Goal: Task Accomplishment & Management: Manage account settings

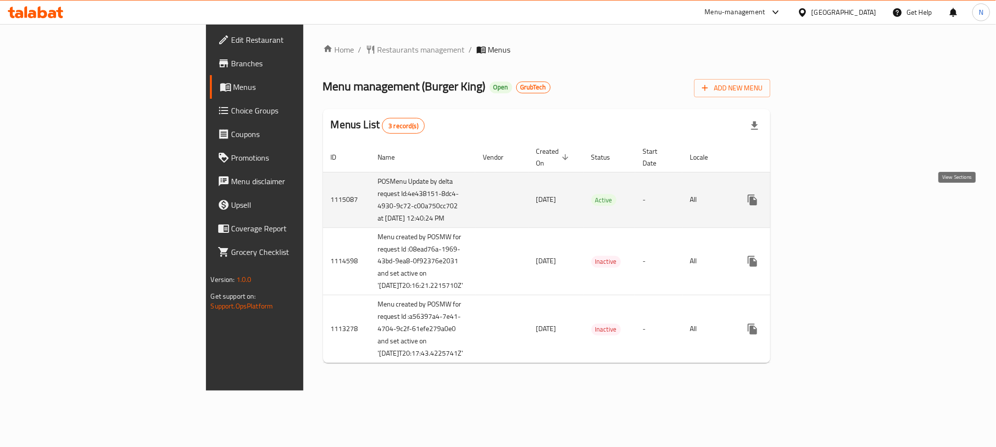
click at [829, 201] on icon "enhanced table" at bounding box center [823, 200] width 12 height 12
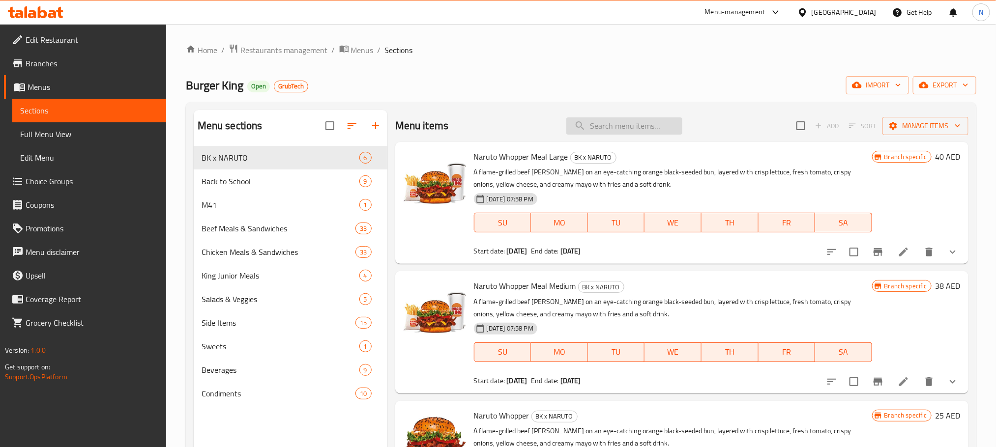
click at [630, 127] on input "search" at bounding box center [624, 125] width 116 height 17
paste input "Meal for 4"
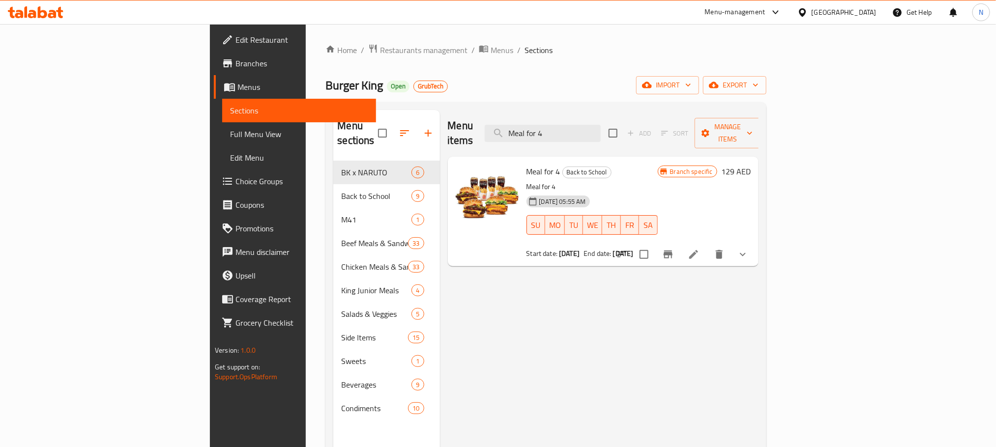
type input "Meal for 4"
click at [698, 250] on icon at bounding box center [693, 254] width 9 height 9
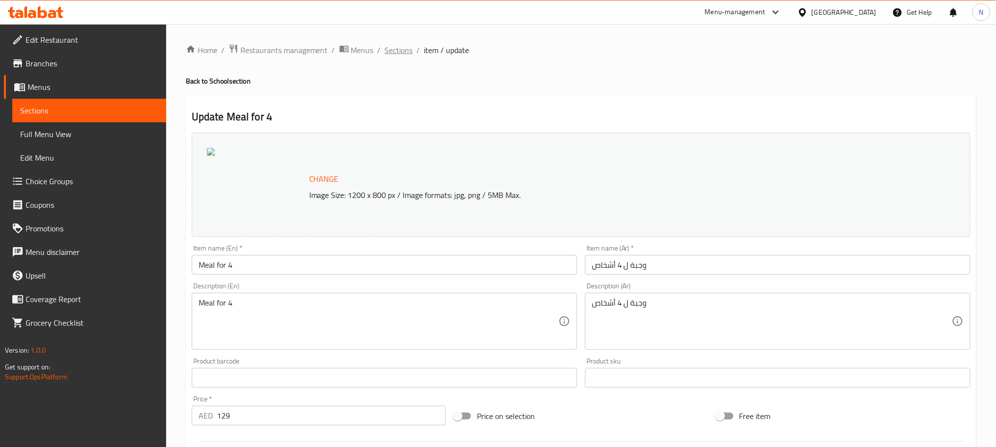
click at [386, 49] on span "Sections" at bounding box center [399, 50] width 28 height 12
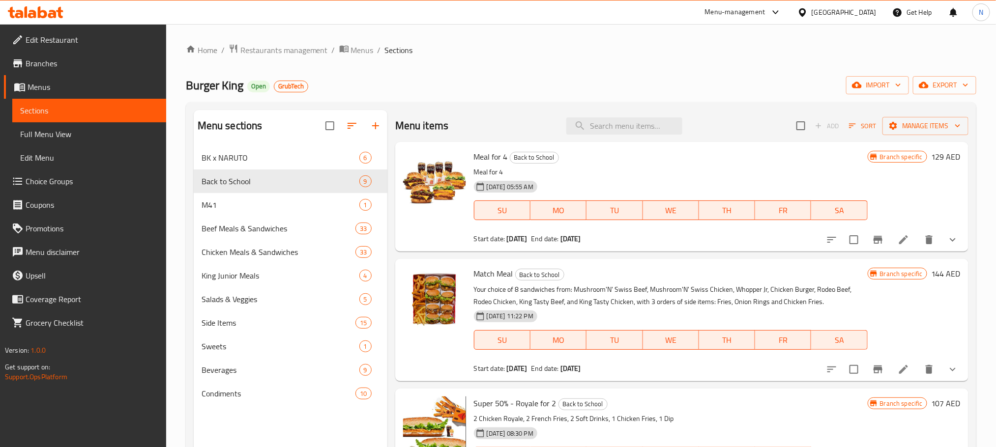
click at [890, 365] on li at bounding box center [904, 370] width 28 height 18
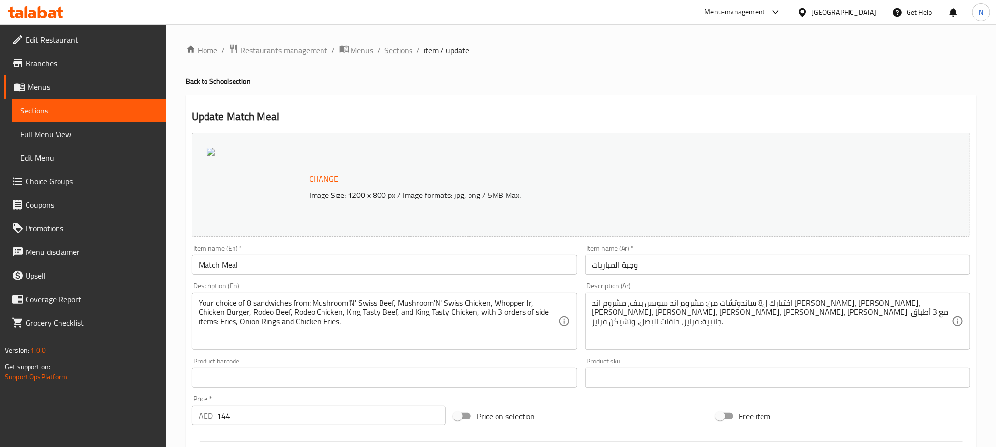
click at [407, 49] on span "Sections" at bounding box center [399, 50] width 28 height 12
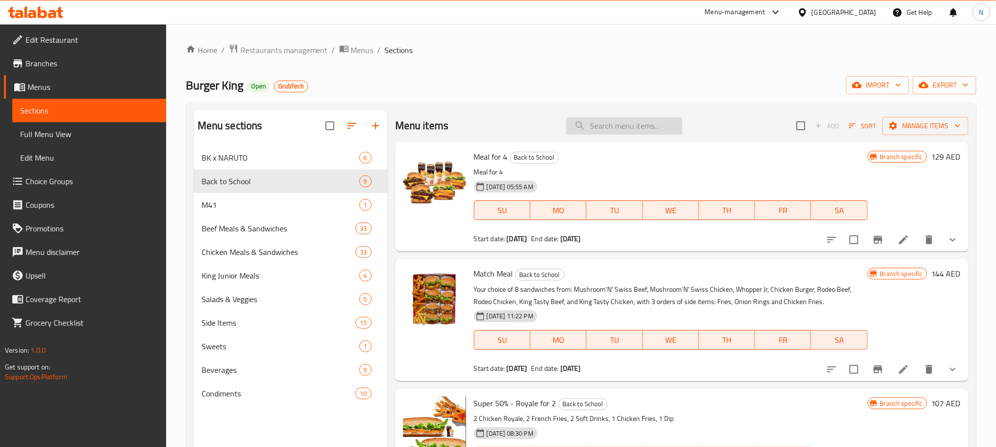
drag, startPoint x: 652, startPoint y: 112, endPoint x: 643, endPoint y: 122, distance: 13.6
click at [650, 115] on div "Menu items Add Sort Manage items" at bounding box center [681, 126] width 573 height 32
click at [643, 122] on input "search" at bounding box center [624, 125] width 116 height 17
paste input "Match Meal"
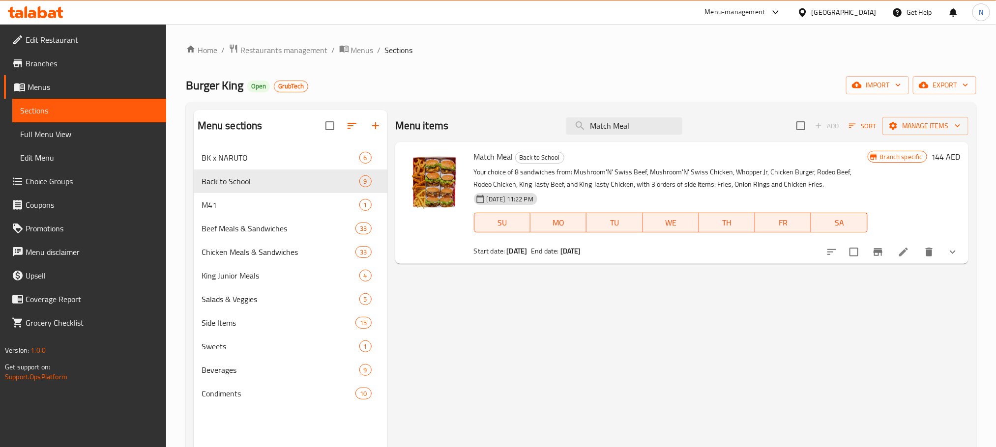
type input "Match Meal"
click at [901, 255] on icon at bounding box center [903, 252] width 9 height 9
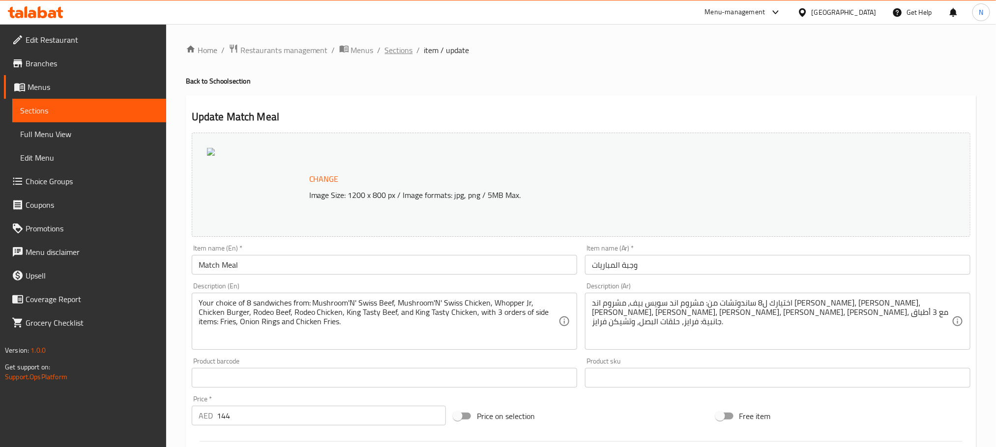
click at [394, 50] on span "Sections" at bounding box center [399, 50] width 28 height 12
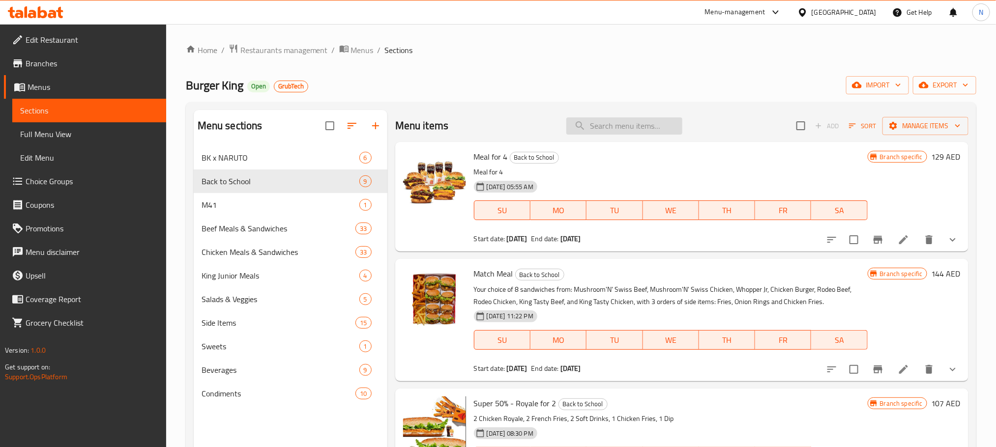
click at [605, 130] on input "search" at bounding box center [624, 125] width 116 height 17
paste input "Super 50% - Royale for 2"
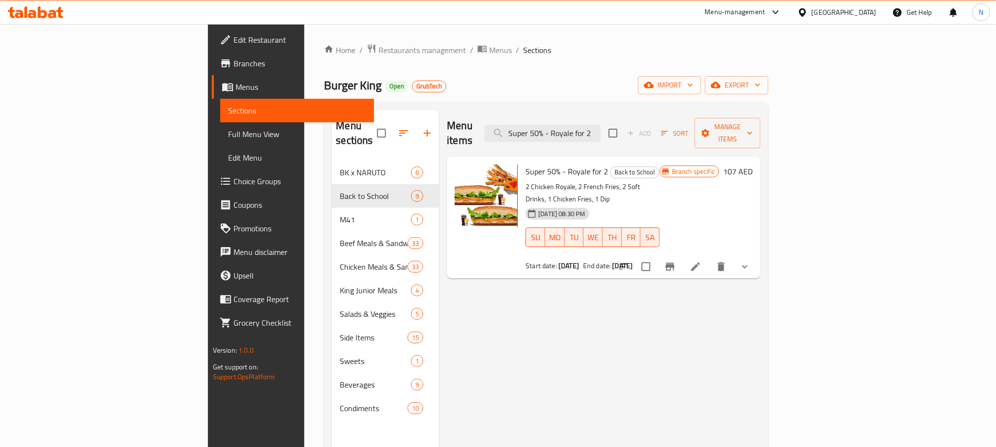
type input "Super 50% - Royale for 2"
click at [701, 261] on icon at bounding box center [696, 267] width 12 height 12
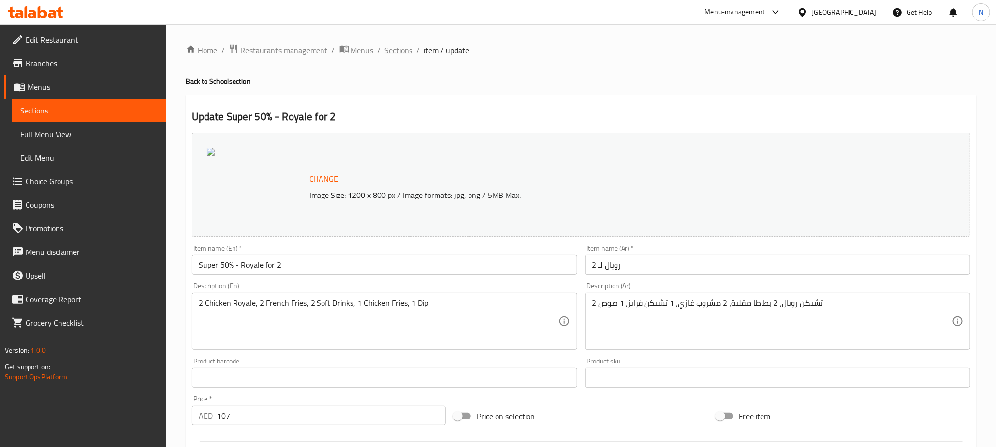
click at [399, 52] on span "Sections" at bounding box center [399, 50] width 28 height 12
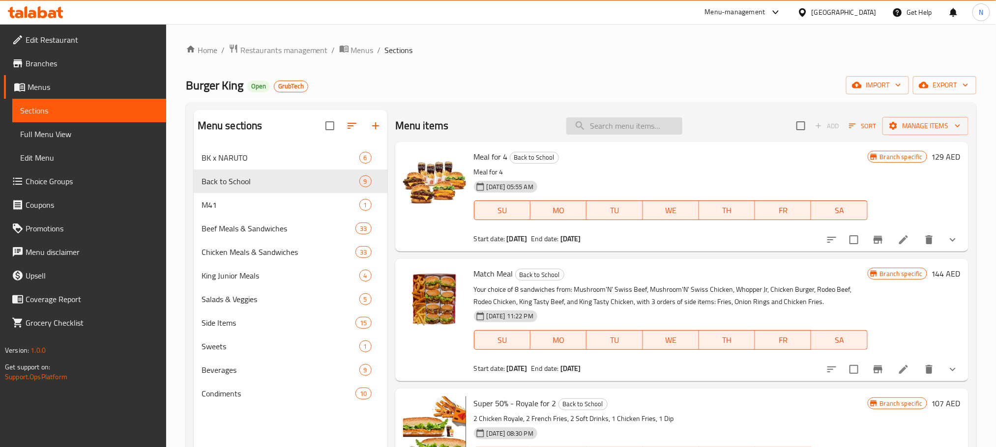
click at [608, 126] on input "search" at bounding box center [624, 125] width 116 height 17
paste input "Super 50% - Whopper for 2"
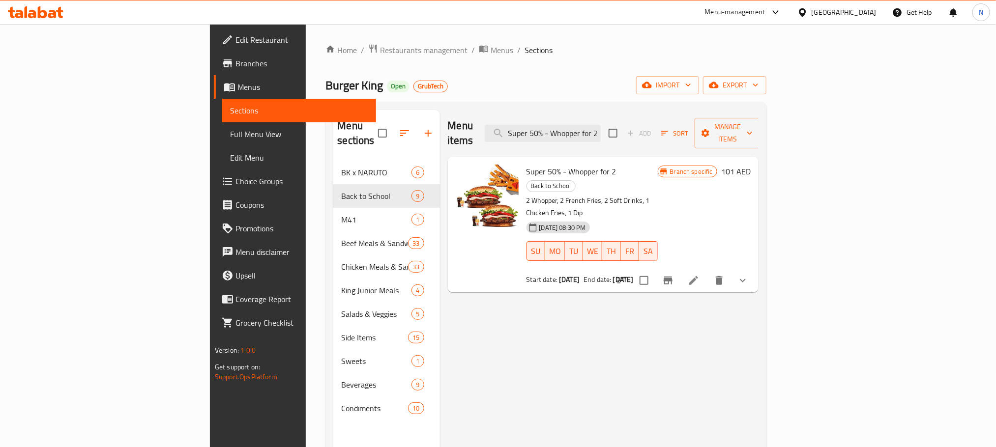
type input "Super 50% - Whopper for 2"
click at [698, 276] on icon at bounding box center [693, 280] width 9 height 9
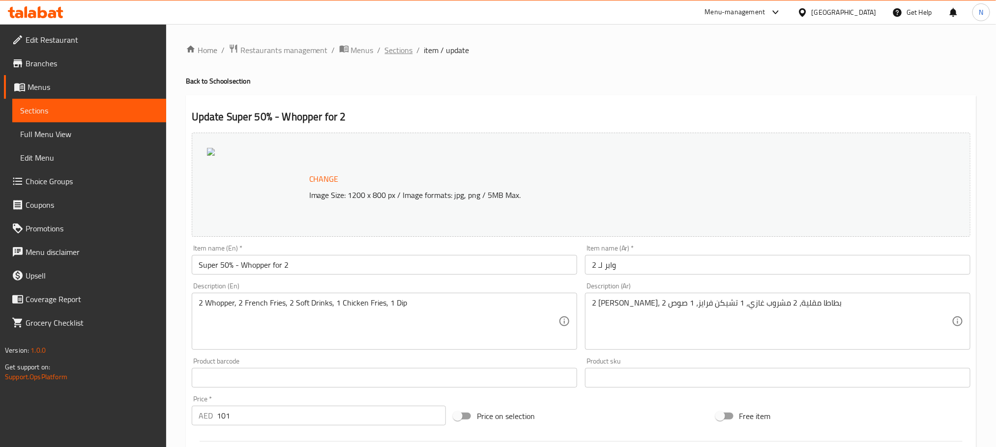
click at [407, 49] on span "Sections" at bounding box center [399, 50] width 28 height 12
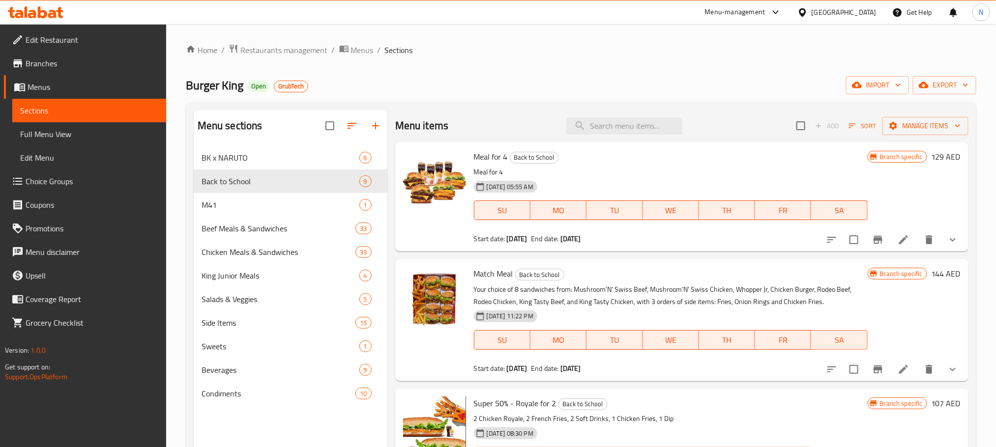
click at [599, 136] on div "Menu items Add Sort Manage items" at bounding box center [681, 126] width 573 height 32
click at [602, 129] on input "search" at bounding box center [624, 125] width 116 height 17
paste input "Super 50% - Deluxe for 2"
type input "Super 50% - Deluxe for 2"
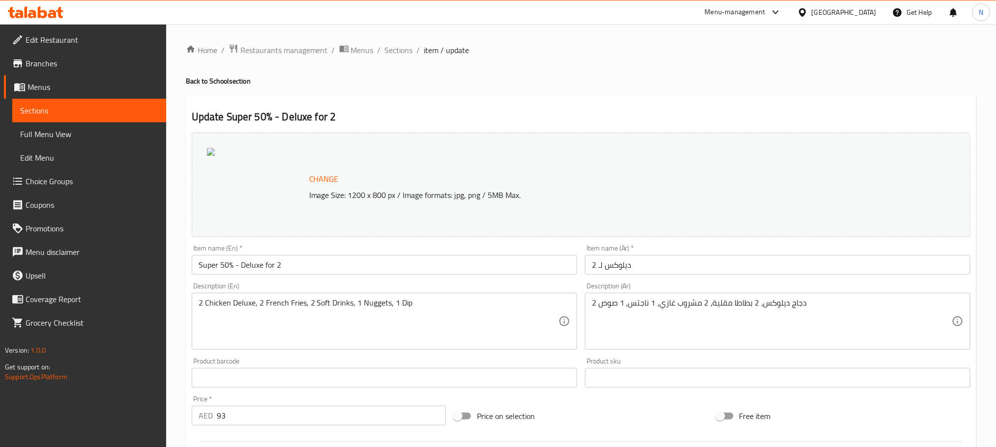
click at [26, 61] on span "Branches" at bounding box center [92, 64] width 133 height 12
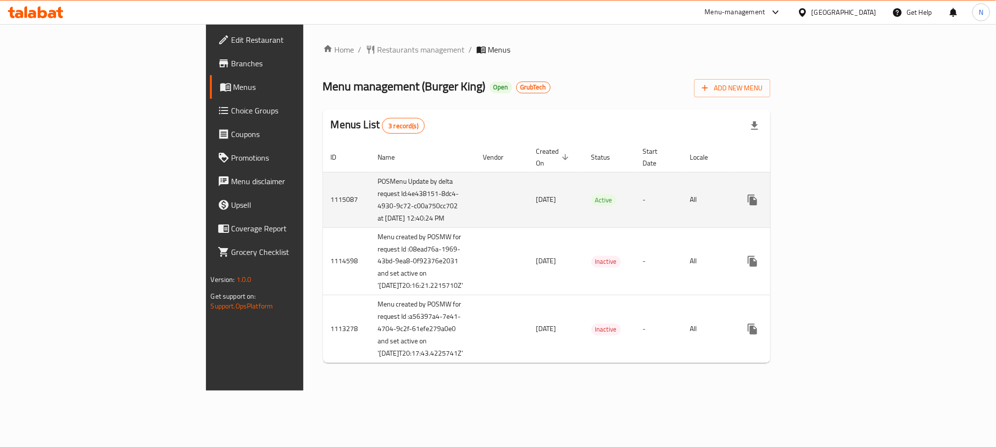
click at [835, 193] on link "enhanced table" at bounding box center [823, 200] width 24 height 24
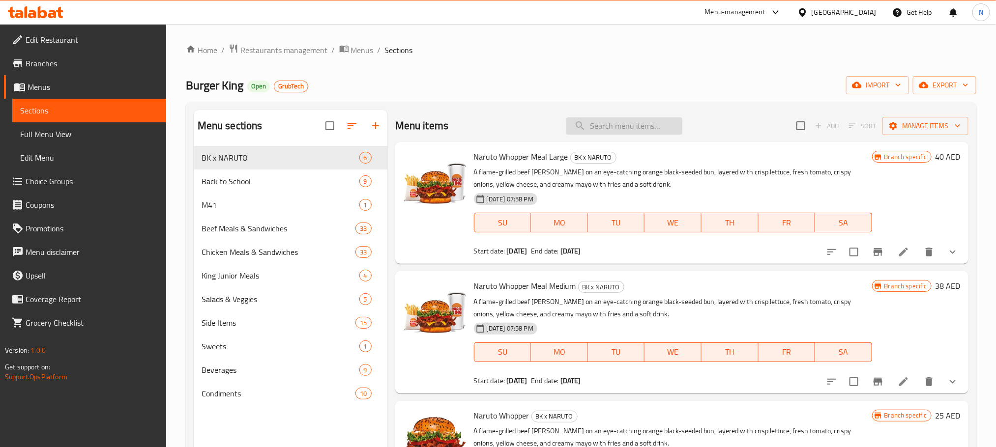
click at [632, 131] on input "search" at bounding box center [624, 125] width 116 height 17
paste input "Meal for 4"
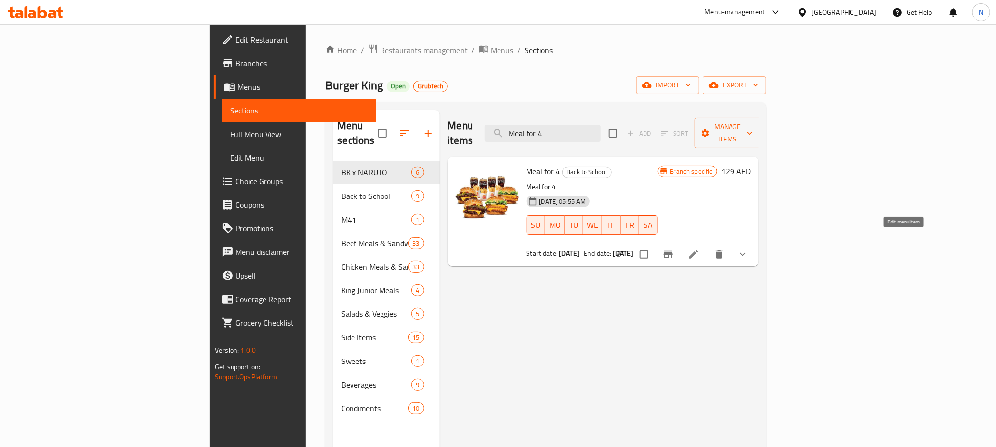
type input "Meal for 4"
click at [699, 249] on icon at bounding box center [694, 255] width 12 height 12
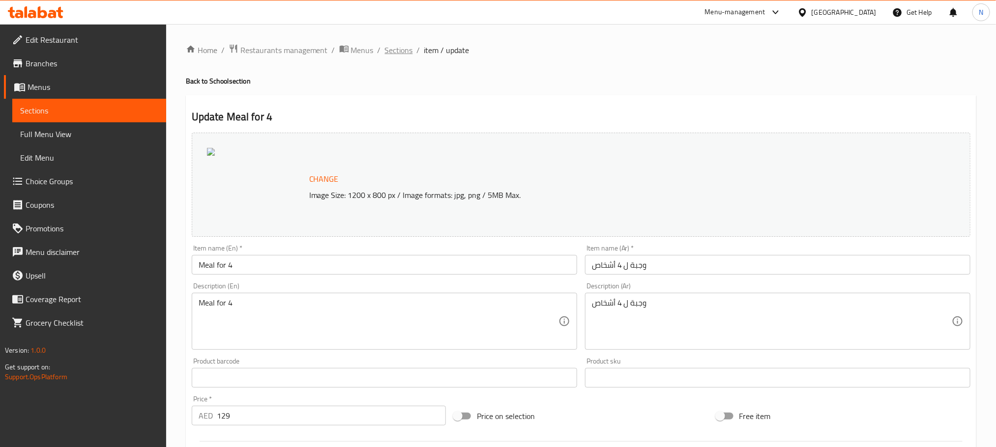
click at [385, 48] on span "Sections" at bounding box center [399, 50] width 28 height 12
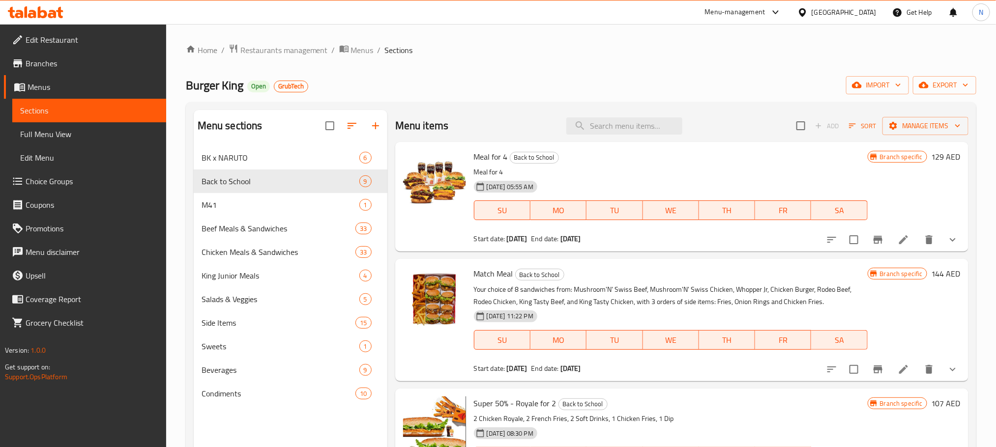
click at [890, 370] on li at bounding box center [904, 370] width 28 height 18
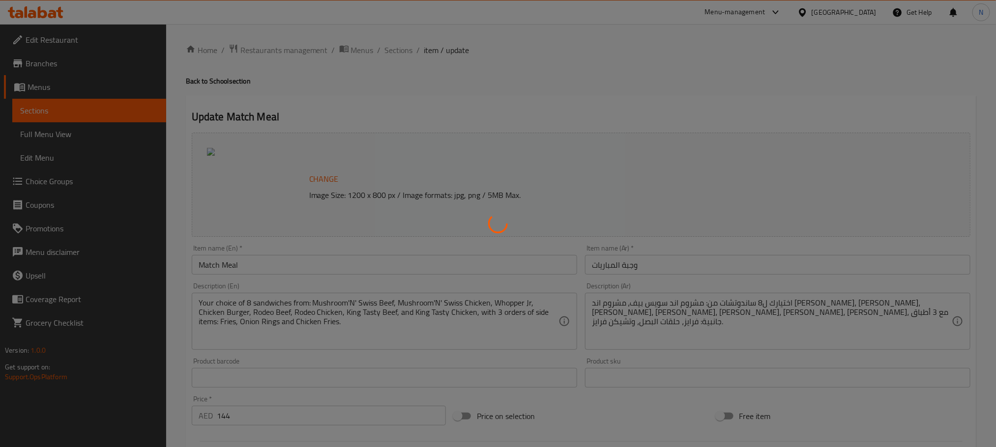
click at [404, 52] on div at bounding box center [498, 223] width 996 height 447
click at [400, 48] on div at bounding box center [498, 223] width 996 height 447
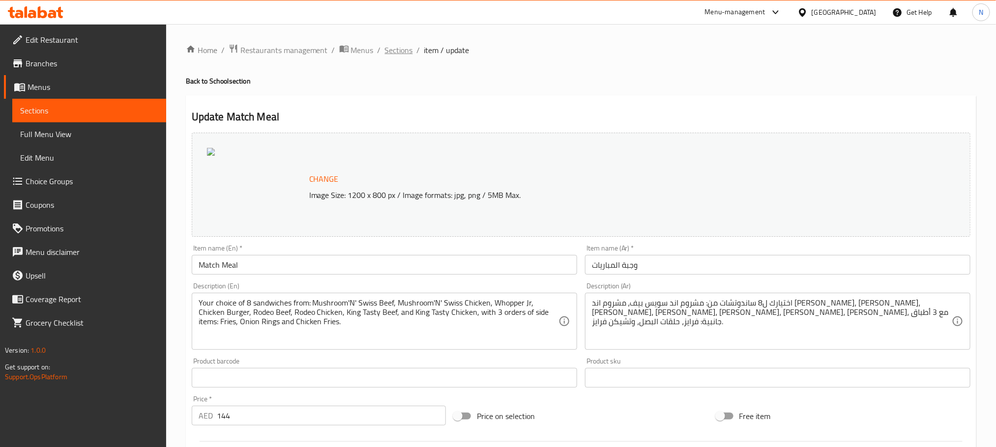
click at [391, 55] on span "Sections" at bounding box center [399, 50] width 28 height 12
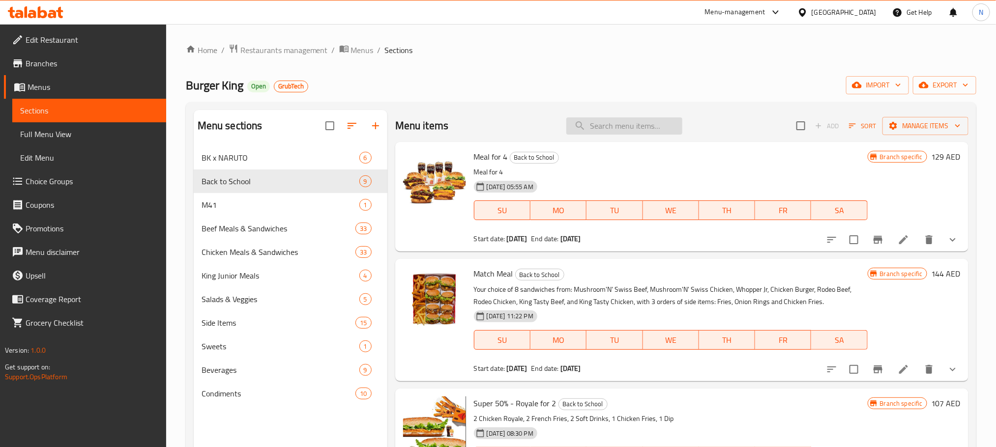
click at [591, 134] on input "search" at bounding box center [624, 125] width 116 height 17
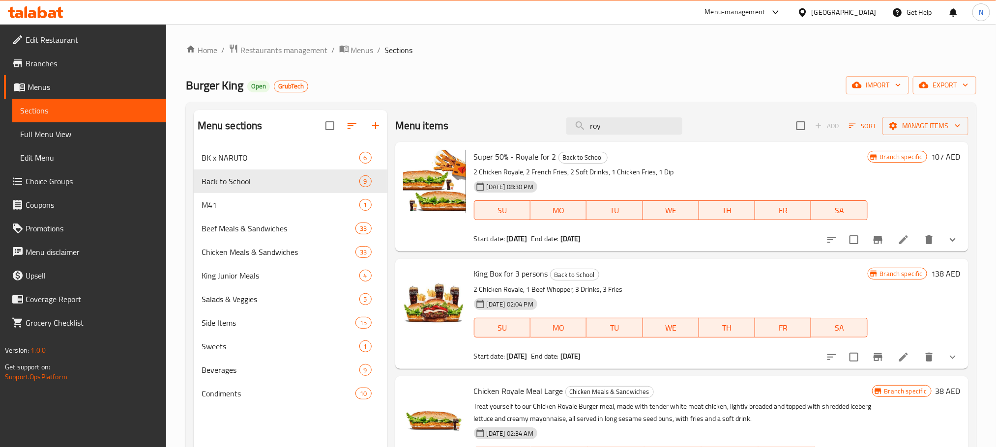
type input "roy"
click at [897, 236] on icon at bounding box center [903, 240] width 12 height 12
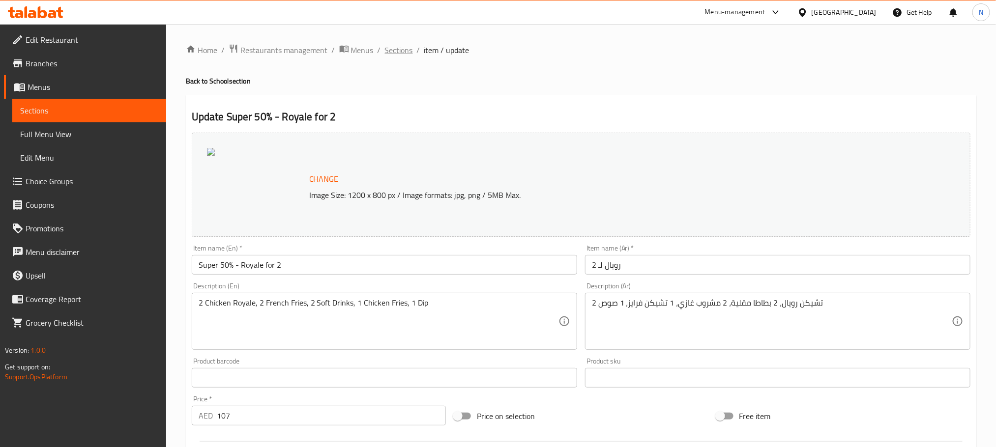
click at [402, 55] on span "Sections" at bounding box center [399, 50] width 28 height 12
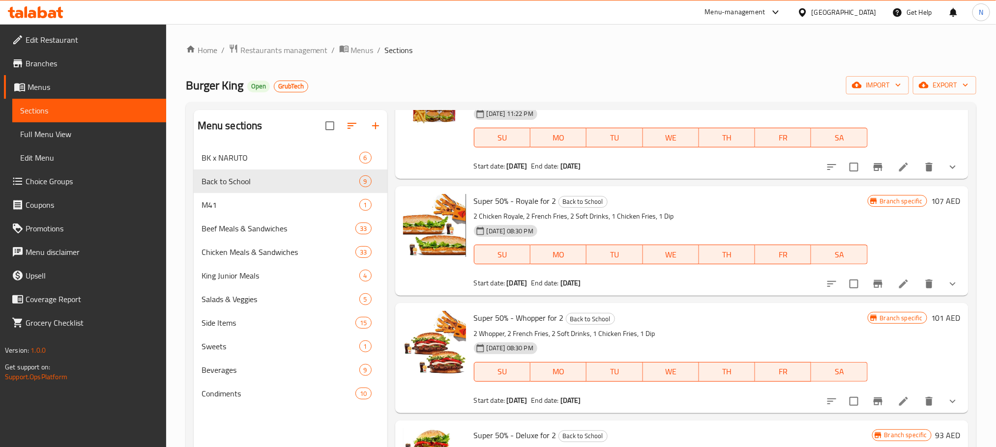
scroll to position [221, 0]
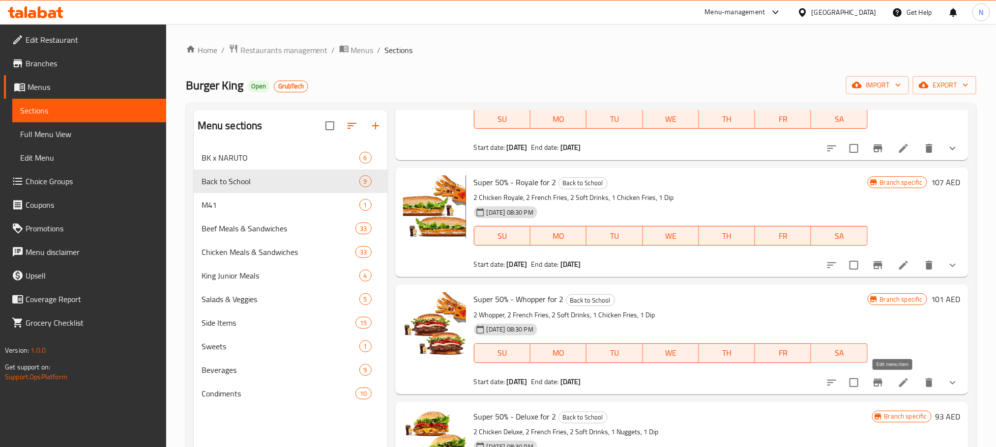
click at [897, 378] on icon at bounding box center [903, 383] width 12 height 12
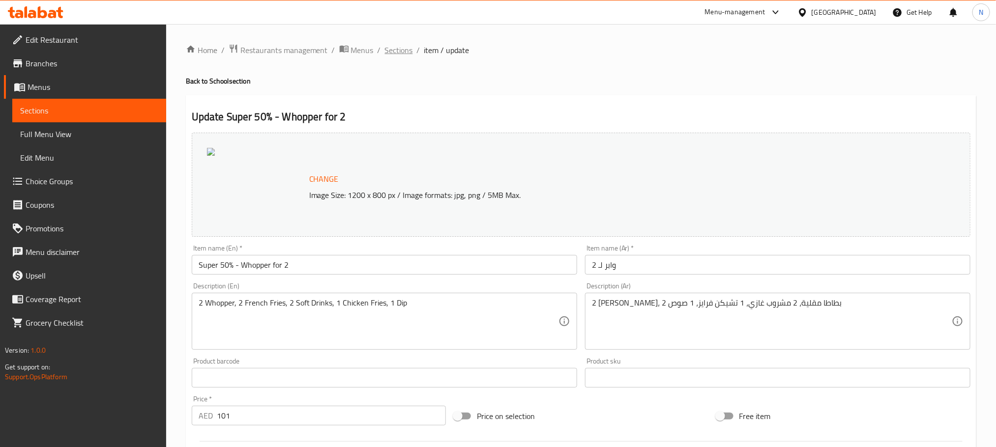
click at [402, 46] on span "Sections" at bounding box center [399, 50] width 28 height 12
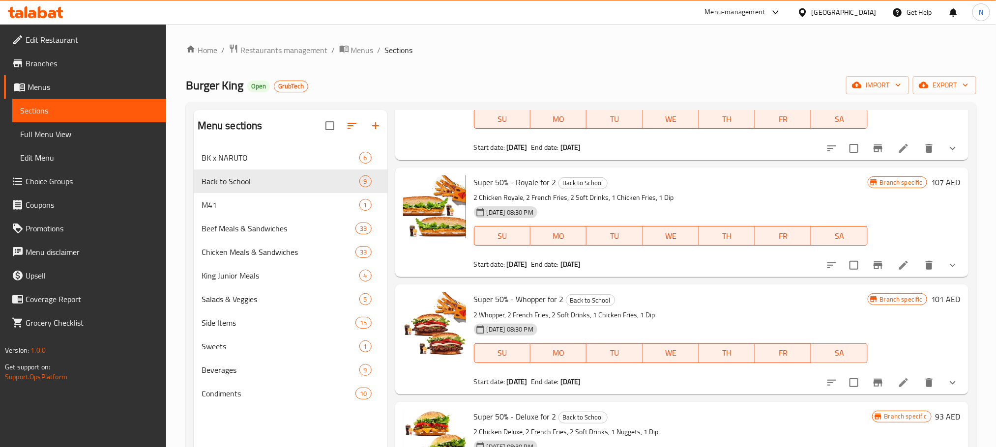
scroll to position [442, 0]
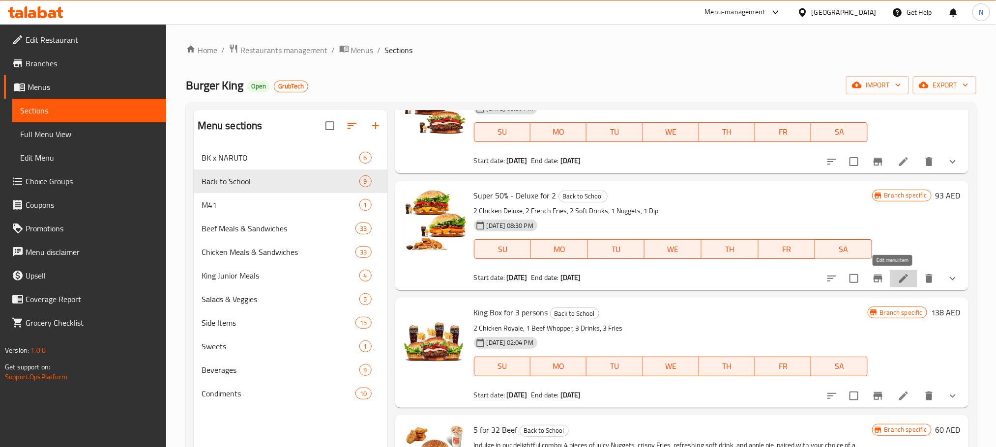
click at [899, 275] on icon at bounding box center [903, 278] width 9 height 9
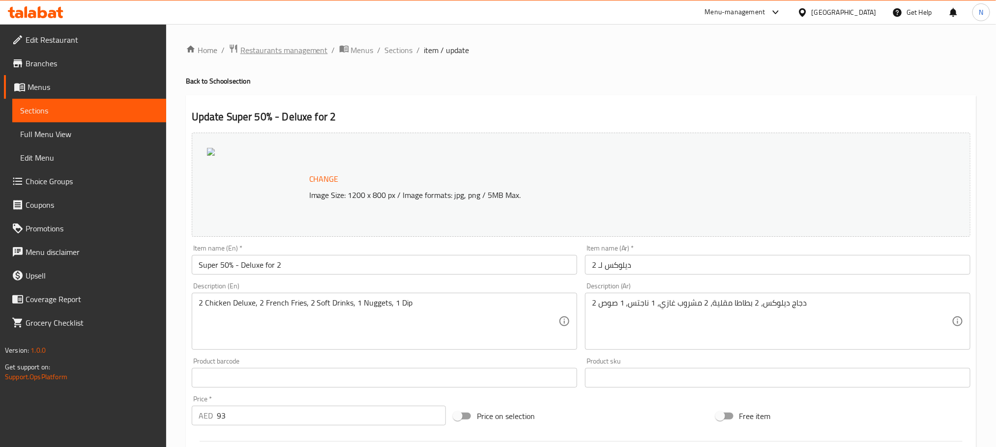
click at [279, 51] on span "Restaurants management" at bounding box center [283, 50] width 87 height 12
click at [58, 59] on span "Branches" at bounding box center [92, 64] width 133 height 12
